Goal: Navigation & Orientation: Find specific page/section

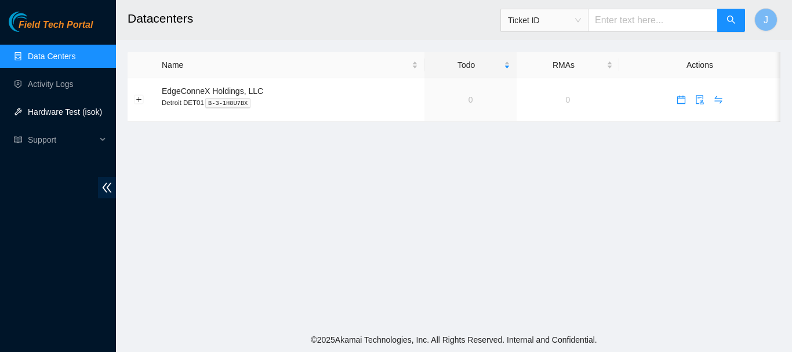
click at [53, 113] on link "Hardware Test (isok)" at bounding box center [65, 111] width 74 height 9
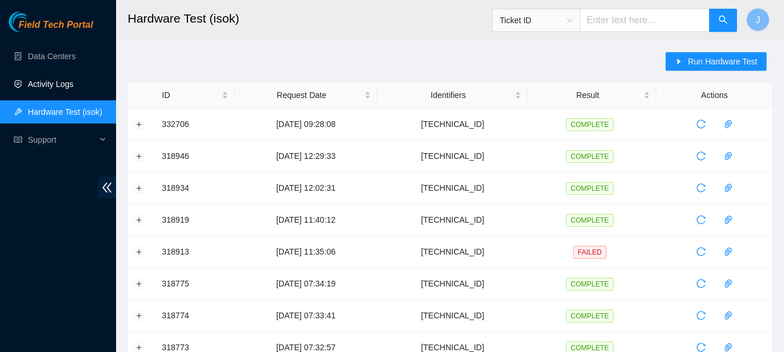
click at [59, 85] on link "Activity Logs" at bounding box center [51, 83] width 46 height 9
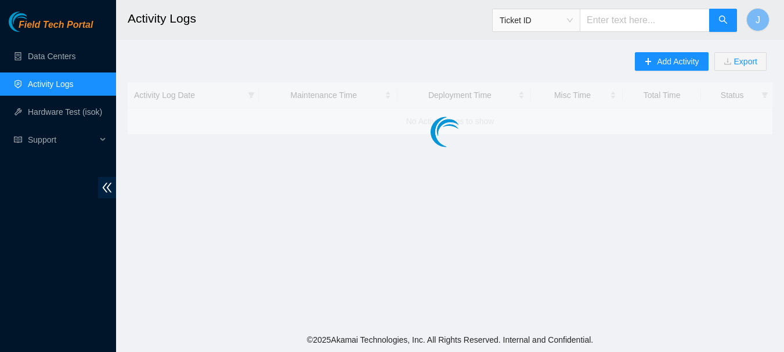
click at [59, 85] on link "Activity Logs" at bounding box center [51, 83] width 46 height 9
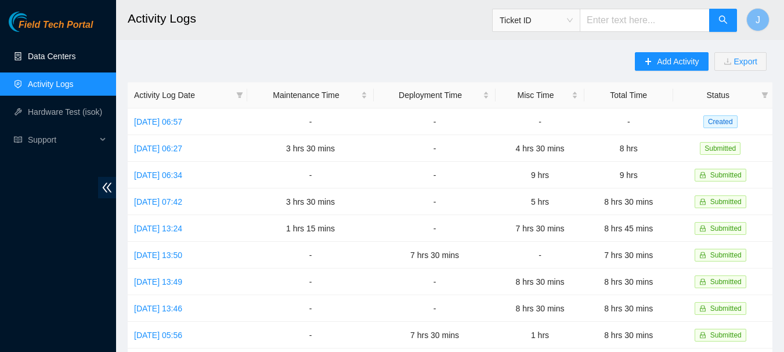
click at [60, 56] on link "Data Centers" at bounding box center [52, 56] width 48 height 9
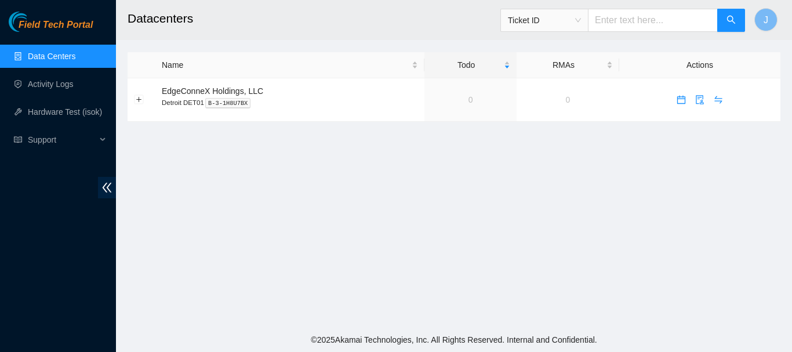
click at [258, 187] on main "Datacenters Ticket ID J Name Todo RMAs Actions EdgeConneX Holdings, LLC [GEOGRA…" at bounding box center [454, 164] width 676 height 328
